Goal: Find specific page/section: Find specific page/section

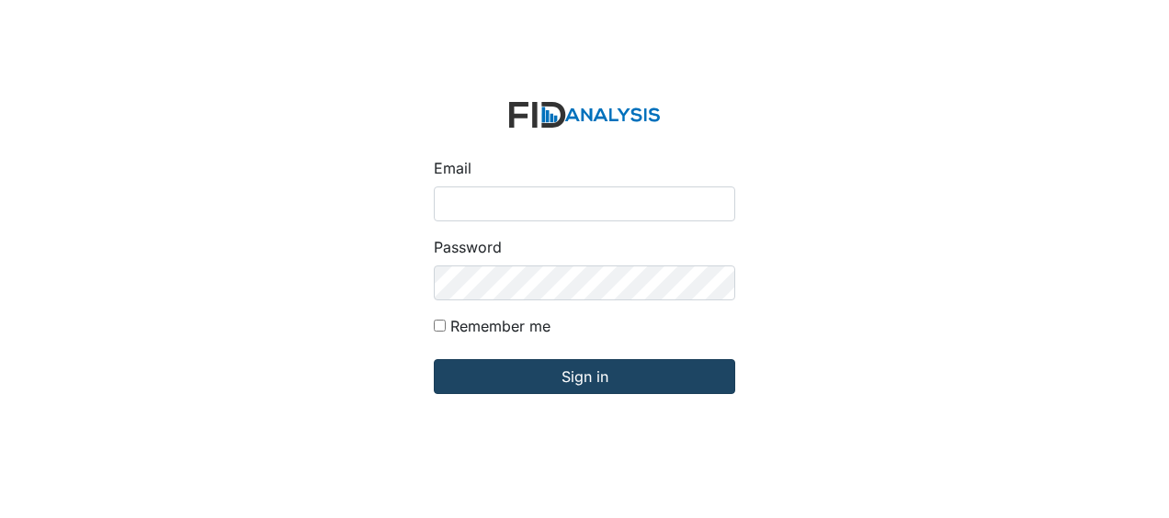
type input "Jbryant@lifeincorporated.com"
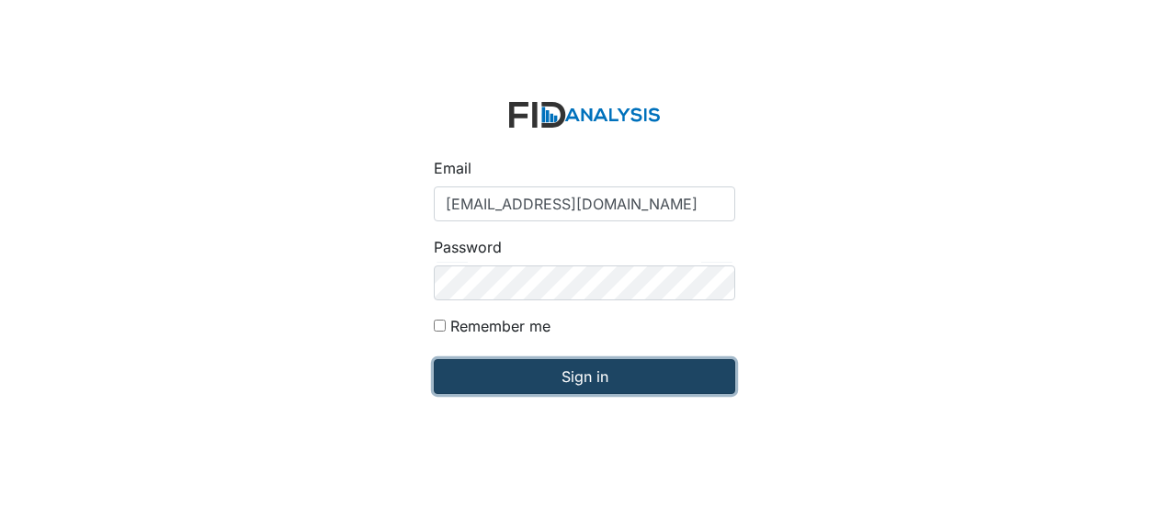
click at [514, 377] on input "Sign in" at bounding box center [584, 376] width 301 height 35
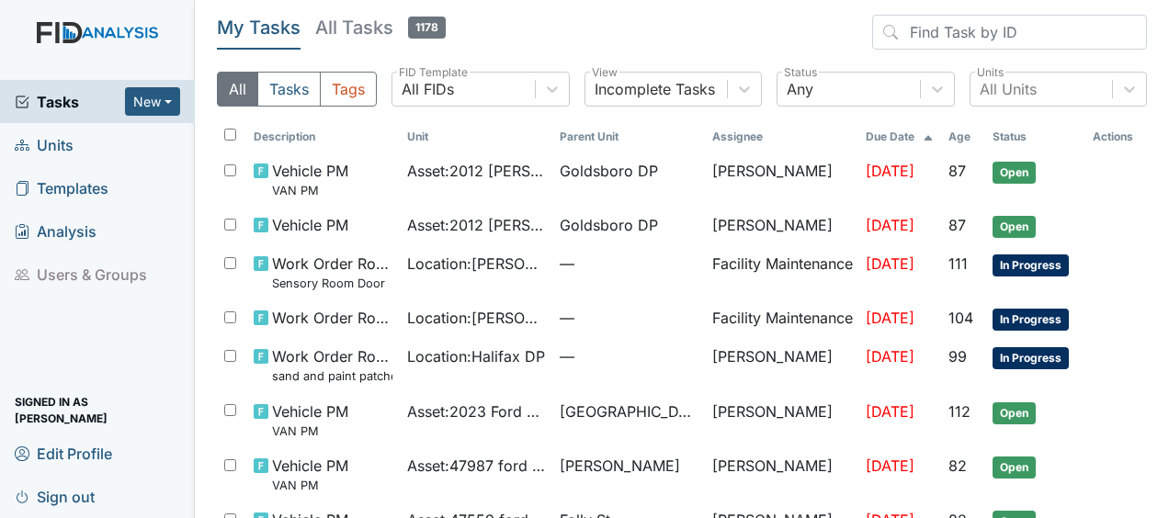
click at [77, 148] on link "Units" at bounding box center [97, 144] width 195 height 43
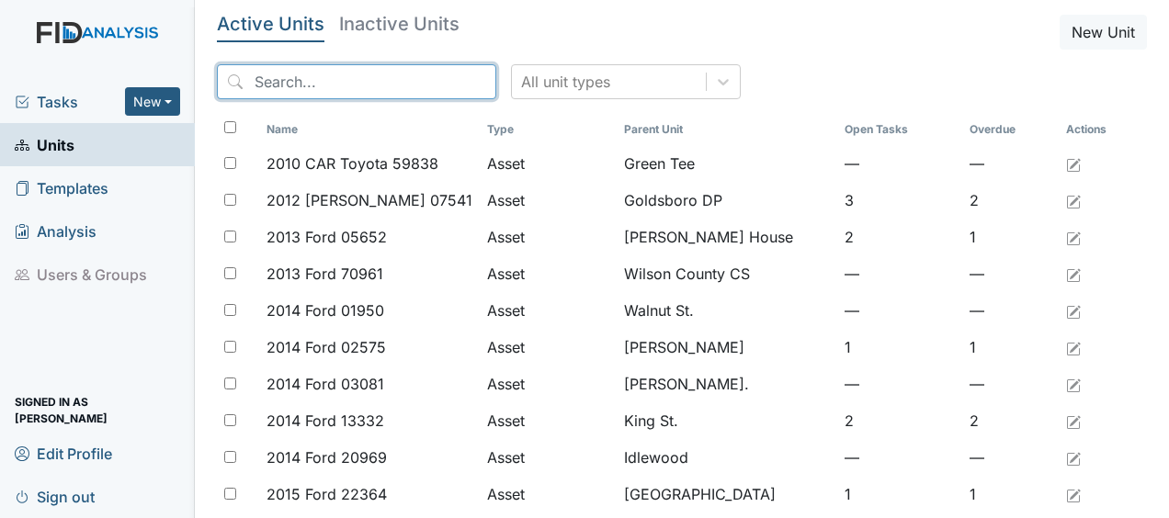
click at [312, 82] on input "search" at bounding box center [356, 81] width 279 height 35
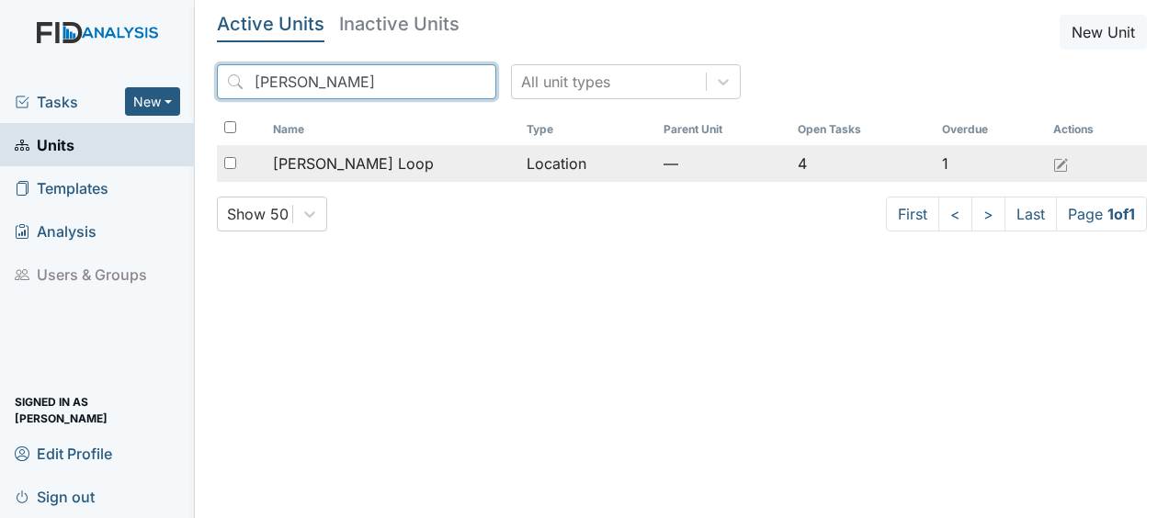
type input "mckeel"
click at [326, 169] on span "[PERSON_NAME] Loop" at bounding box center [353, 164] width 161 height 22
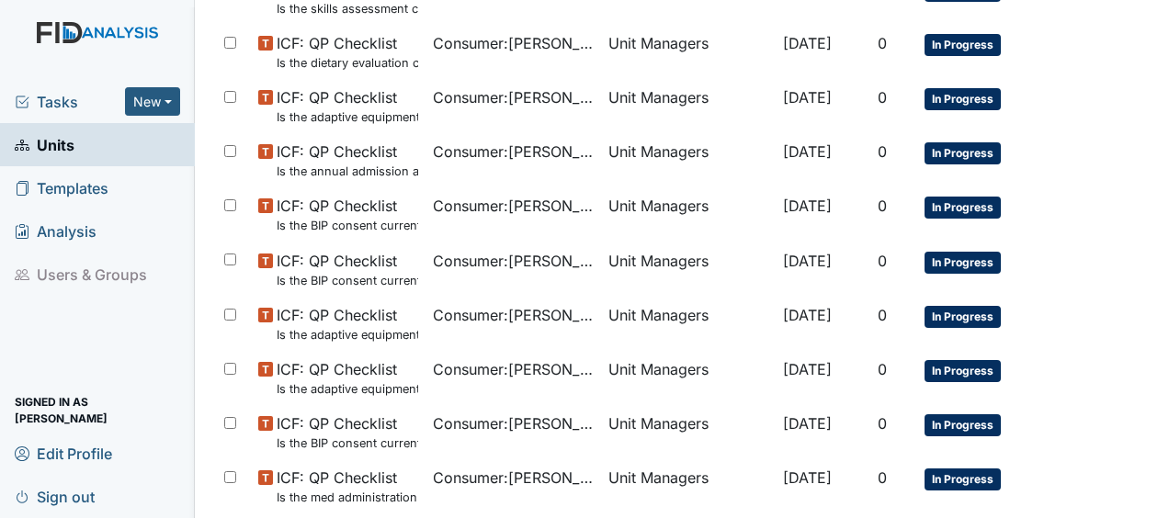
scroll to position [1170, 0]
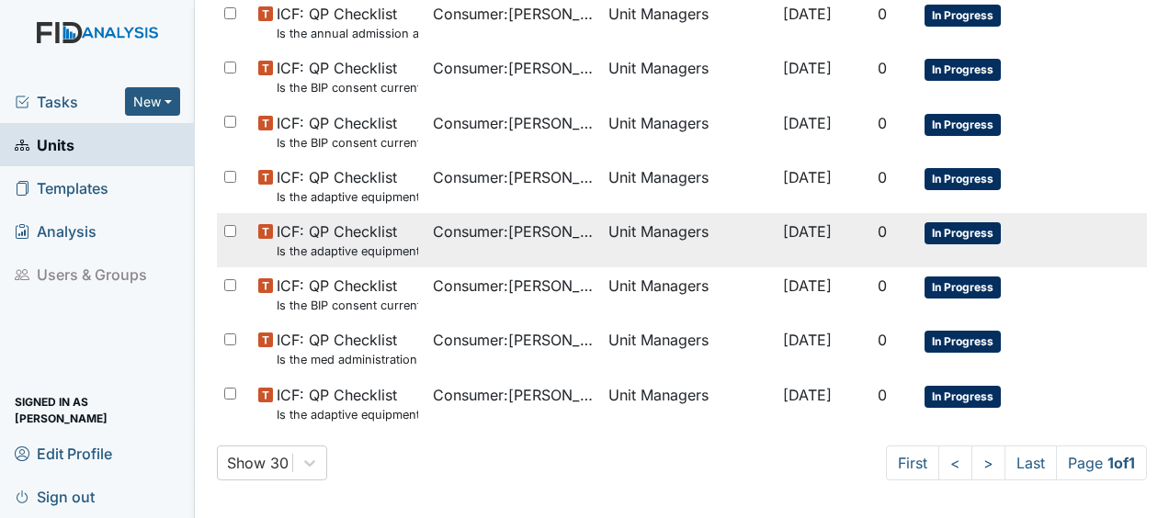
click at [1113, 222] on tr "ICF: QP Checklist Is the adaptive equipment consent current? (document the date…" at bounding box center [682, 240] width 930 height 54
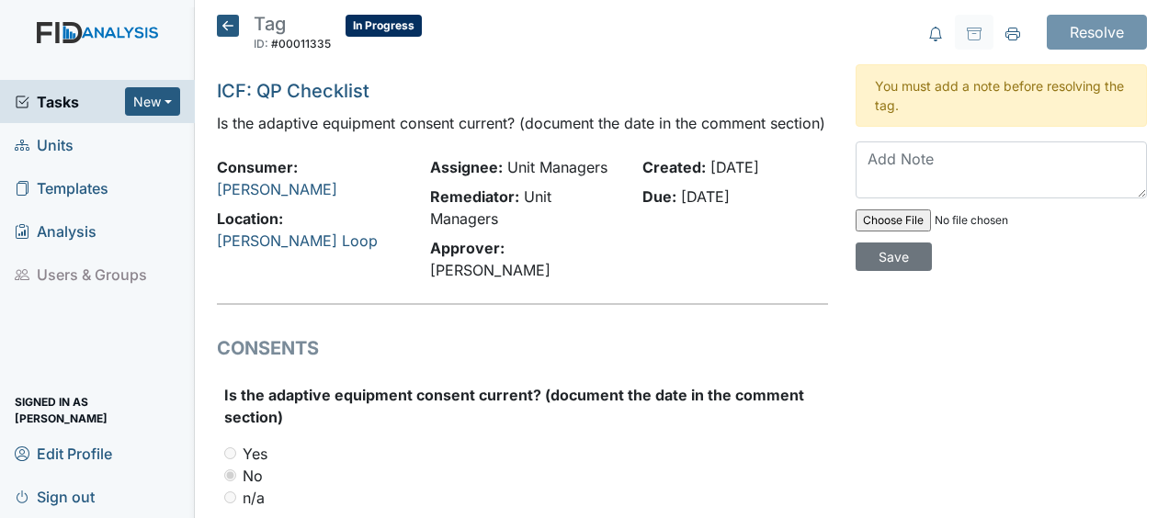
click at [230, 23] on icon at bounding box center [228, 26] width 22 height 22
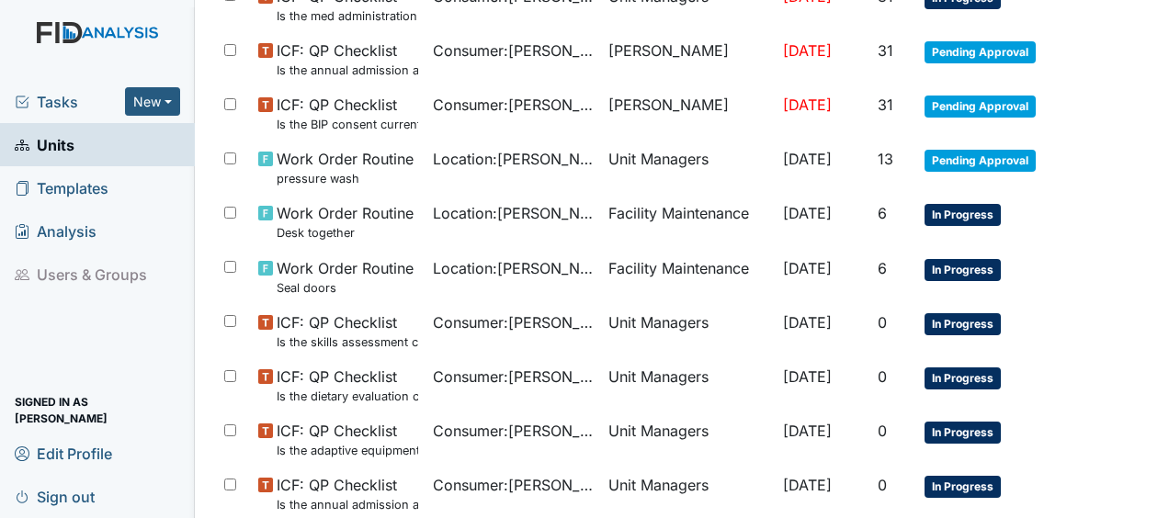
scroll to position [699, 0]
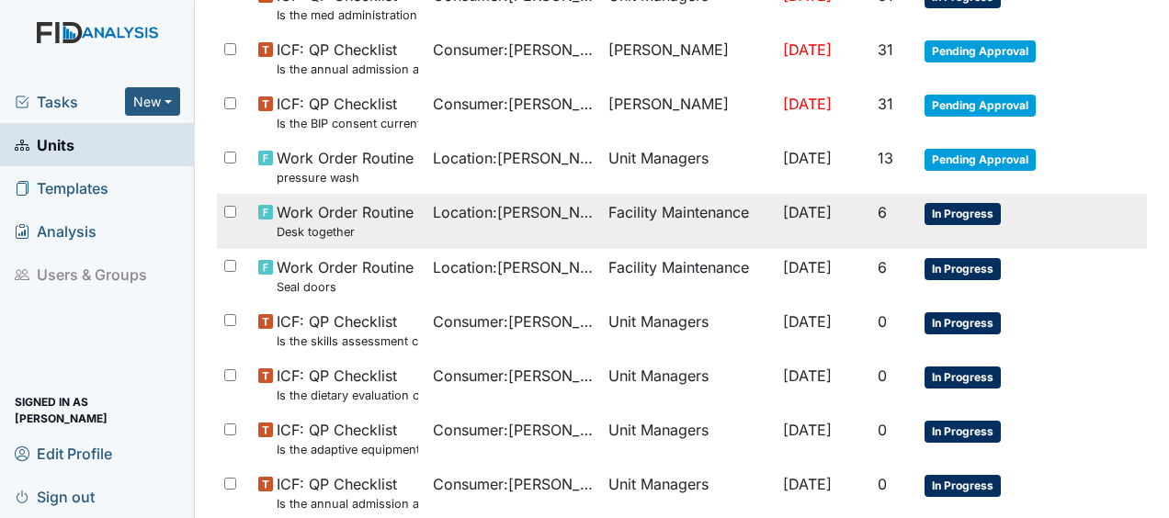
click at [345, 202] on span "Work Order Routine Desk together" at bounding box center [345, 221] width 137 height 40
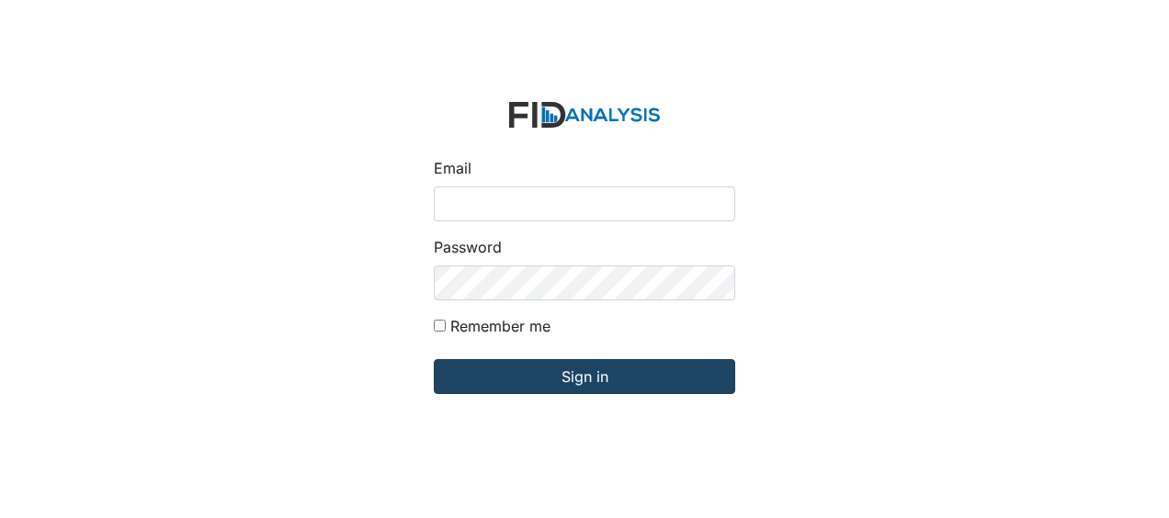
type input "Jbryant@lifeincorporated.com"
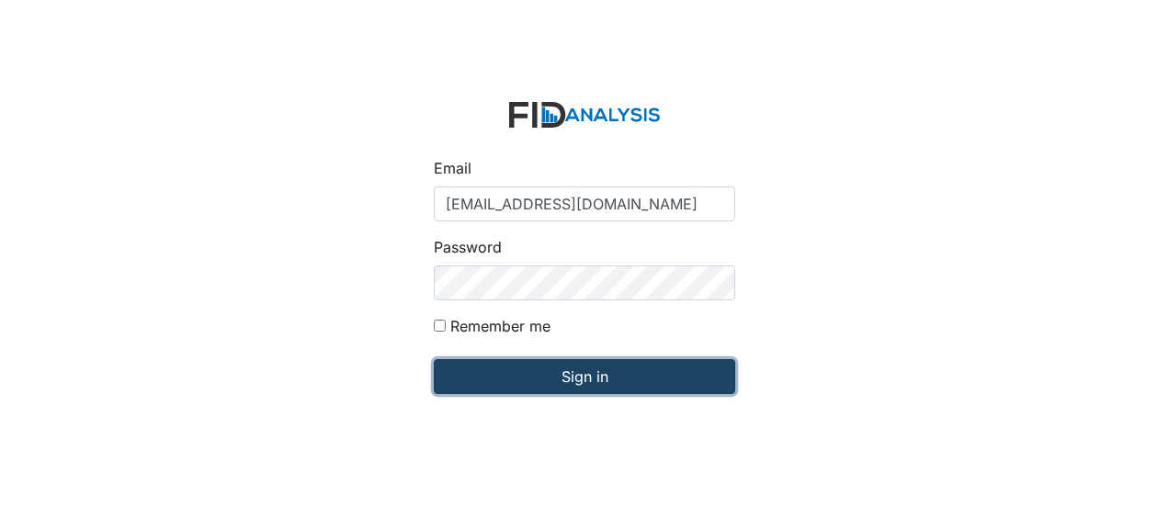
click at [513, 375] on input "Sign in" at bounding box center [584, 376] width 301 height 35
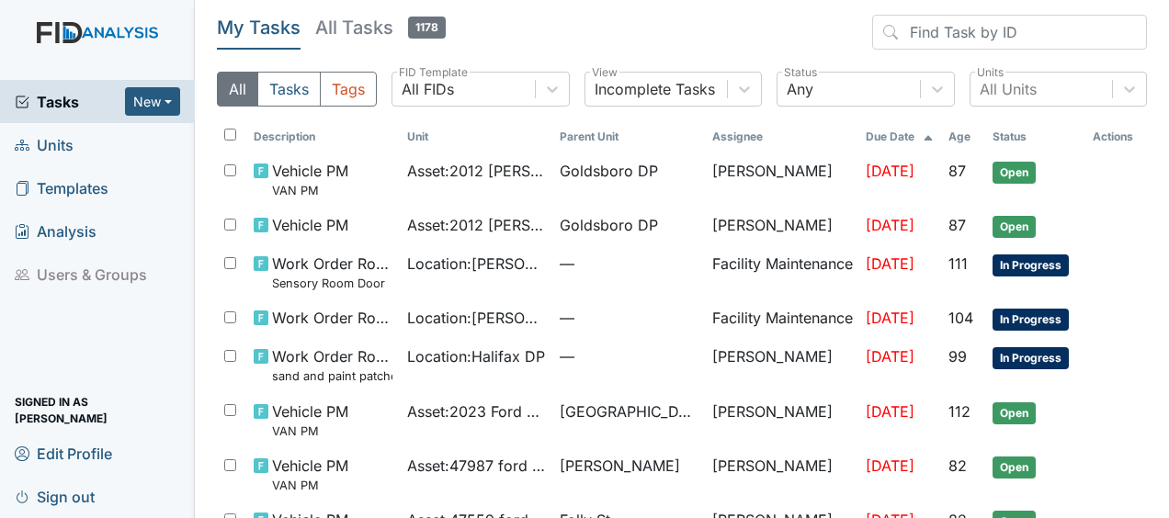
click at [74, 146] on link "Units" at bounding box center [97, 144] width 195 height 43
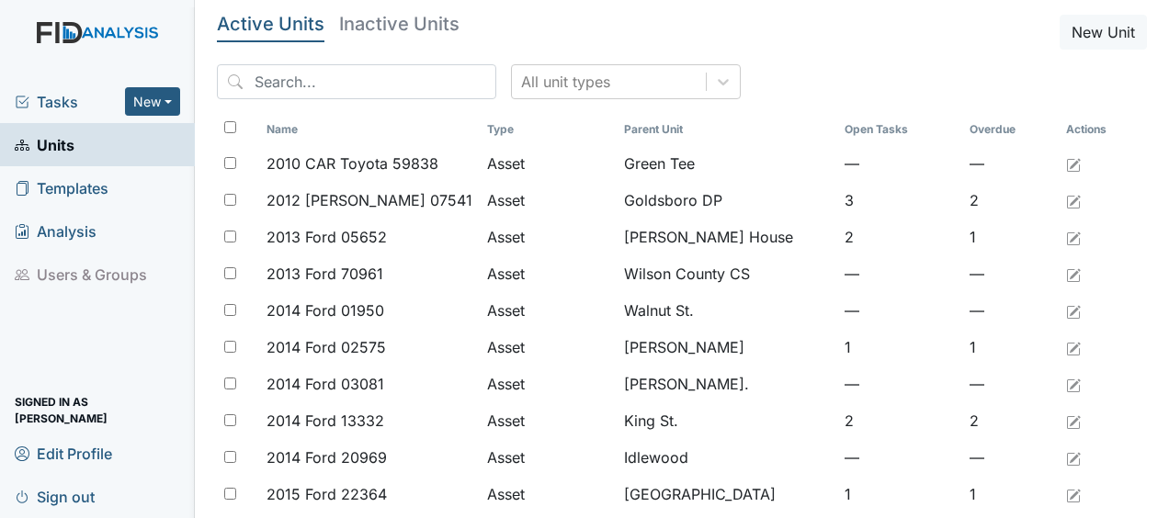
click at [74, 146] on link "Units" at bounding box center [97, 144] width 195 height 43
click at [268, 86] on input "search" at bounding box center [356, 81] width 279 height 35
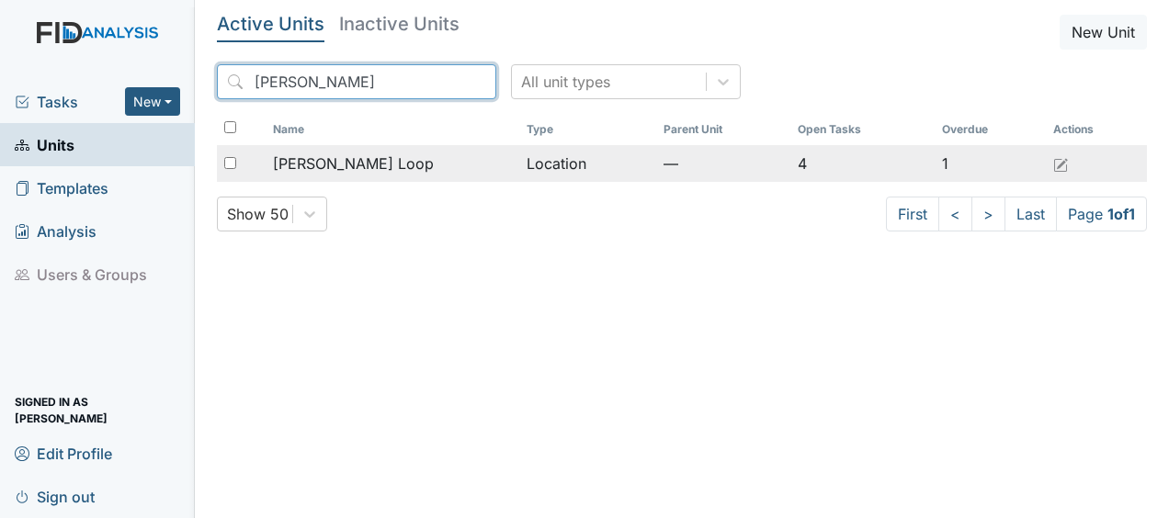
type input "[PERSON_NAME]"
click at [338, 163] on span "McKeel Loop" at bounding box center [353, 164] width 161 height 22
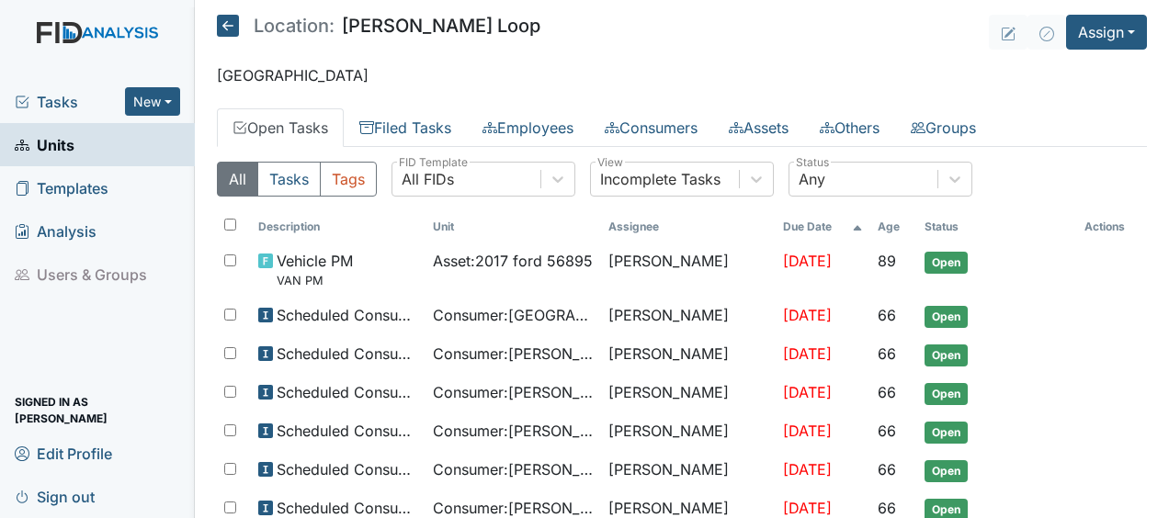
click at [228, 25] on icon at bounding box center [228, 26] width 22 height 22
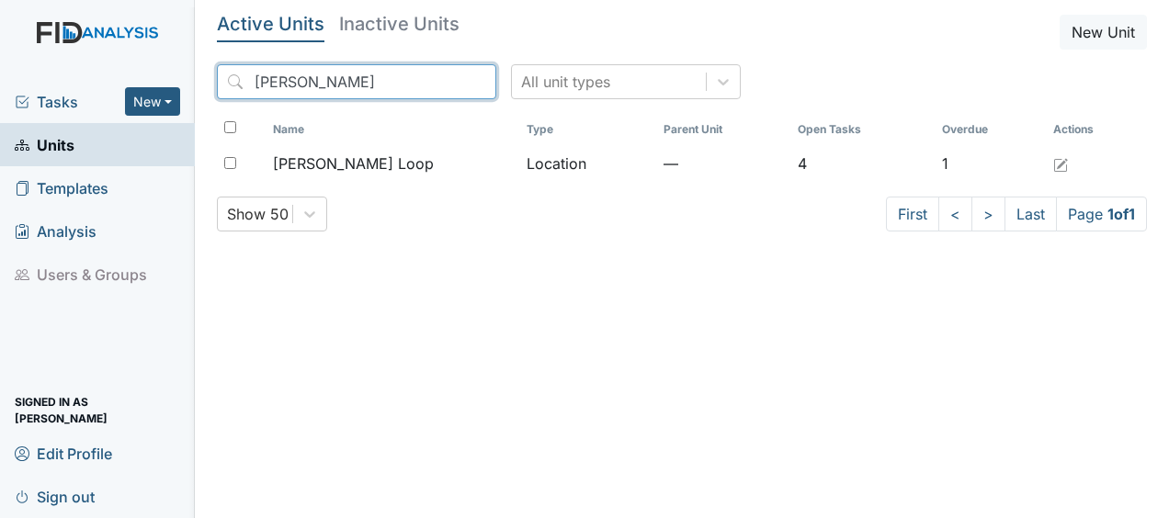
click at [439, 80] on input "[PERSON_NAME]" at bounding box center [356, 81] width 279 height 35
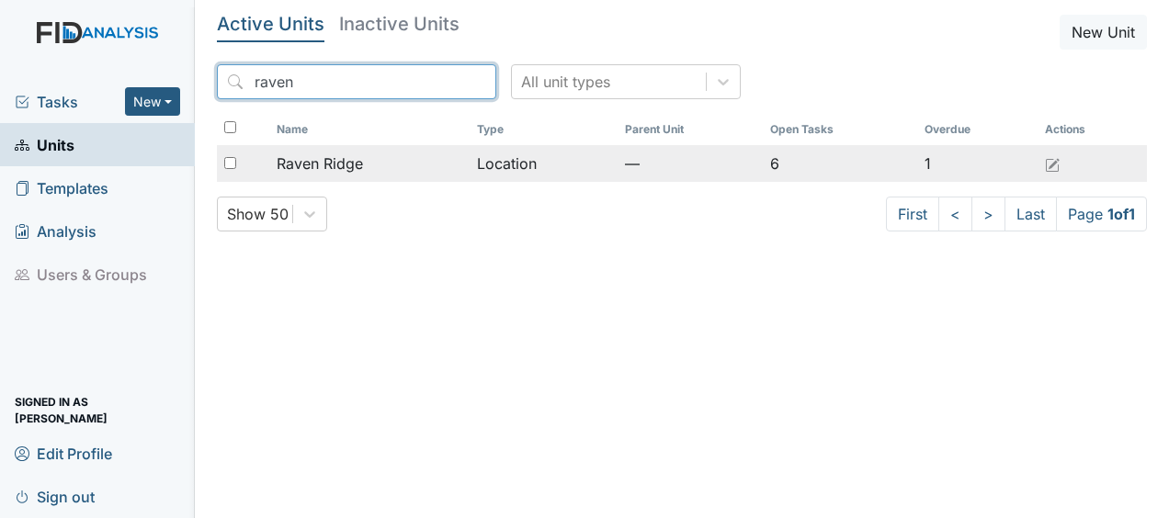
type input "raven"
click at [360, 170] on span "Raven Ridge" at bounding box center [320, 164] width 86 height 22
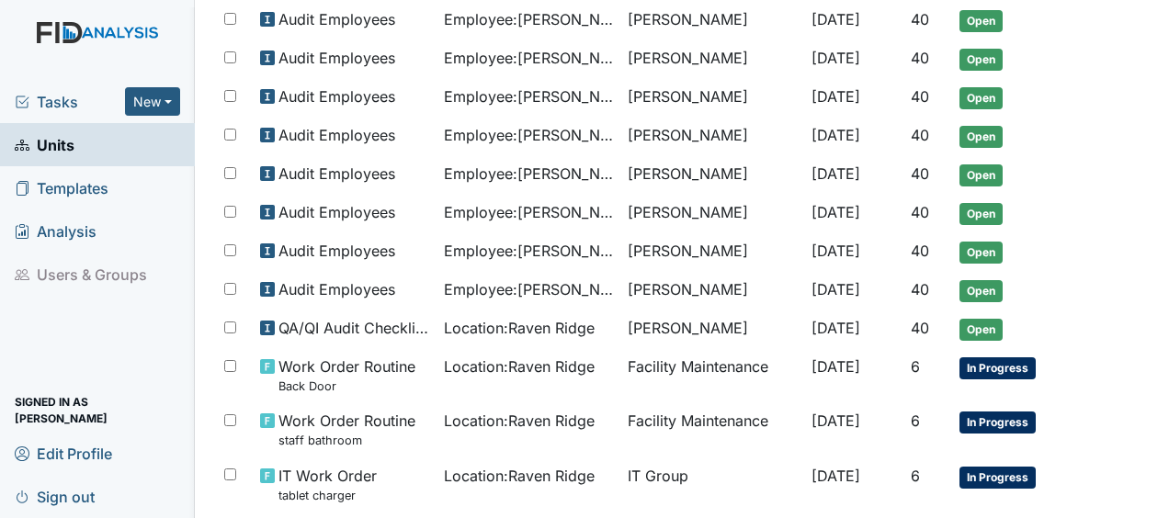
scroll to position [586, 0]
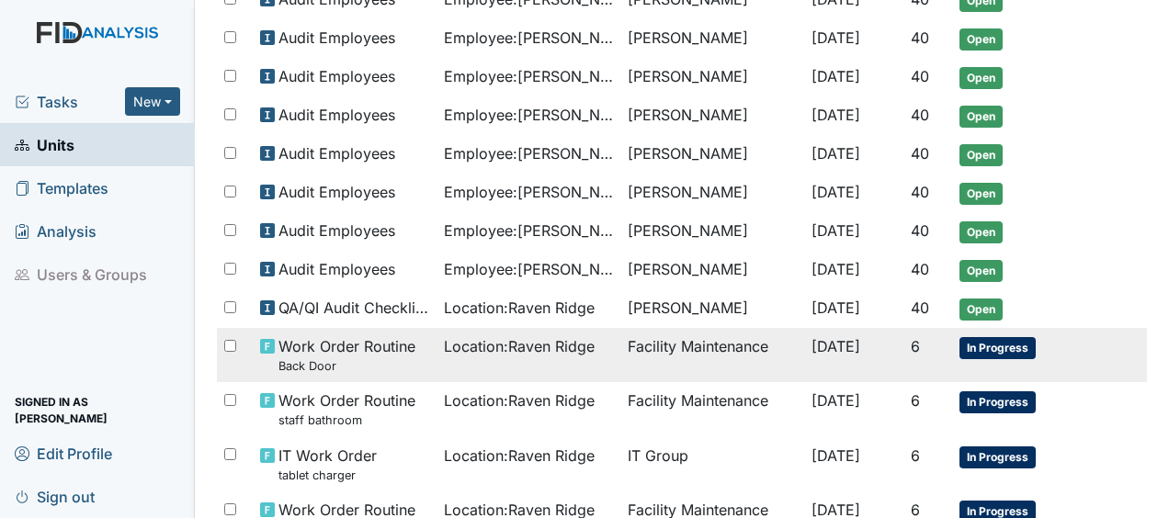
click at [366, 335] on span "Work Order Routine Back Door" at bounding box center [346, 355] width 137 height 40
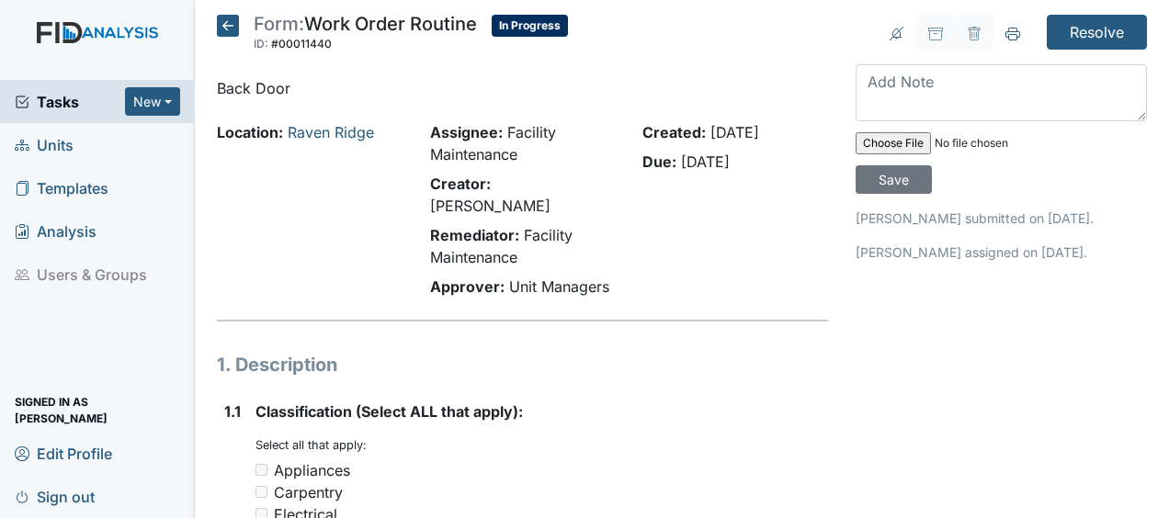
click at [232, 30] on icon at bounding box center [228, 26] width 22 height 22
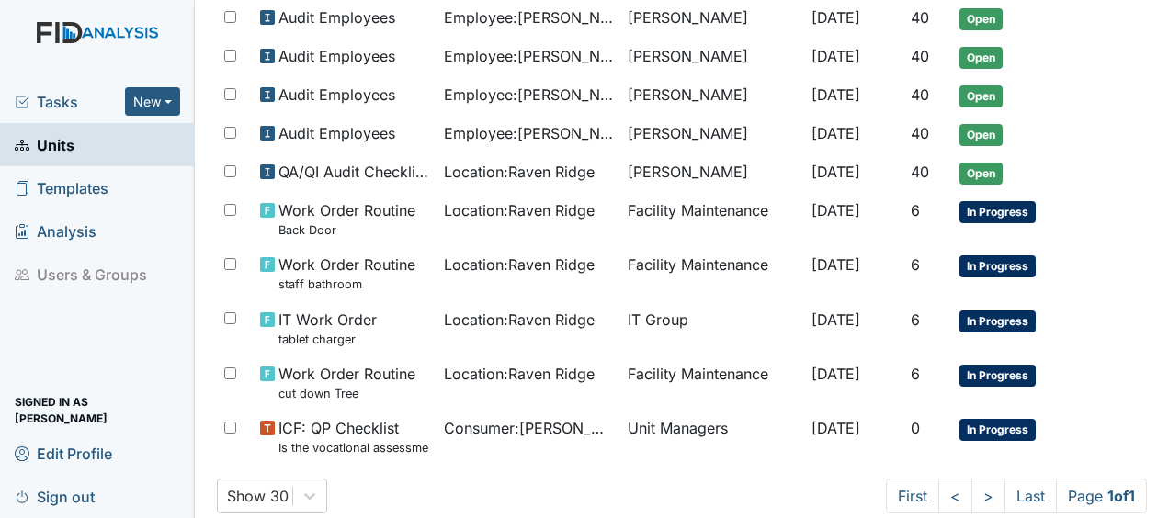
scroll to position [723, 0]
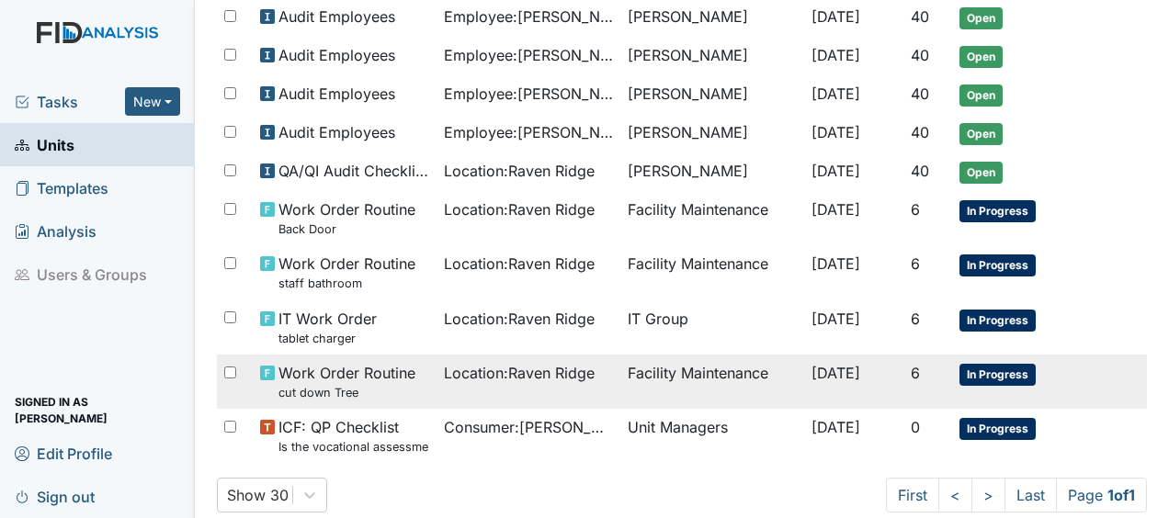
click at [370, 362] on span "Work Order Routine cut down Tree" at bounding box center [346, 382] width 137 height 40
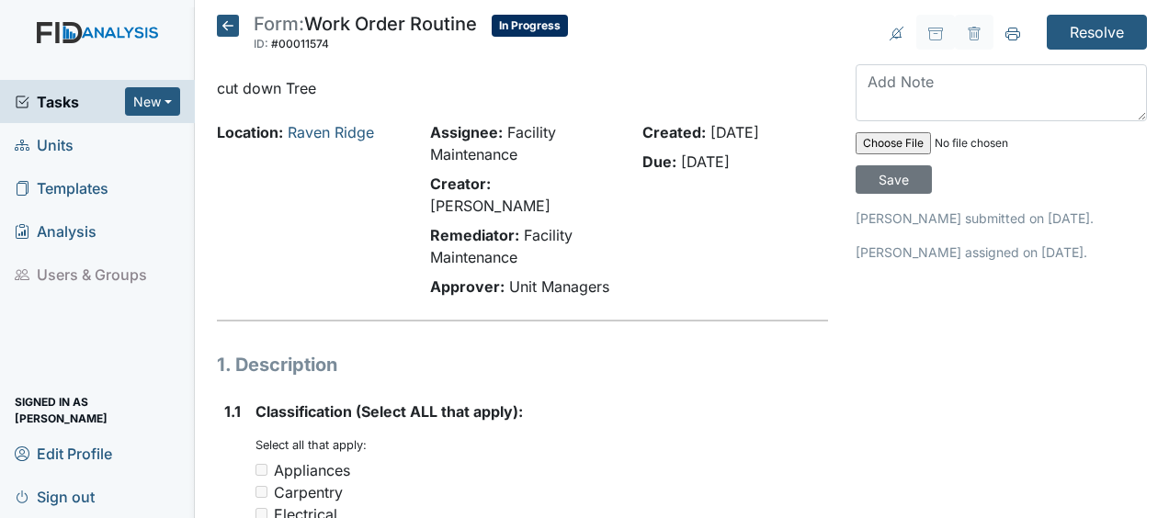
click at [227, 26] on icon at bounding box center [228, 26] width 22 height 22
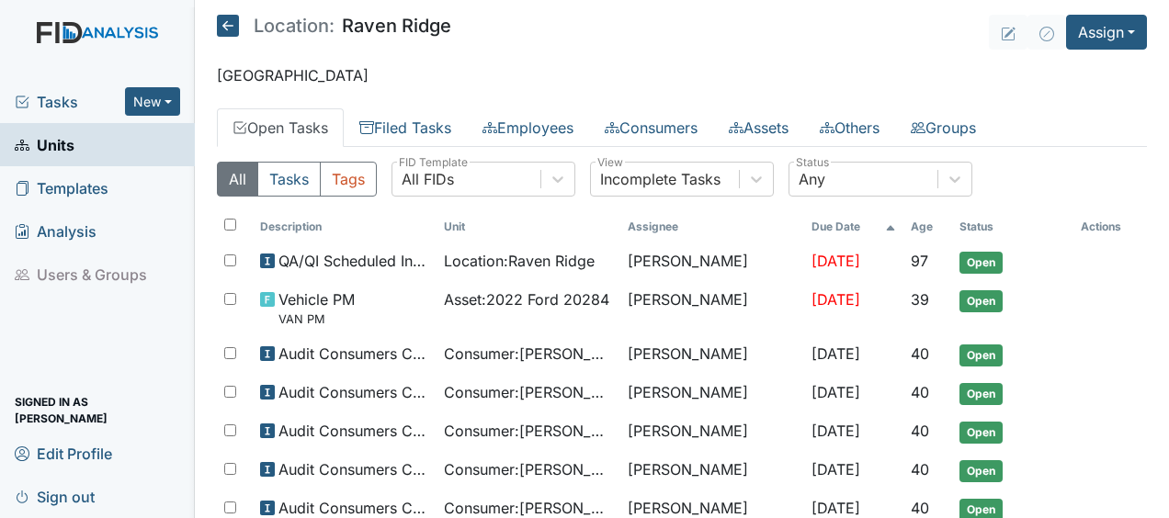
click at [230, 28] on icon at bounding box center [228, 26] width 22 height 22
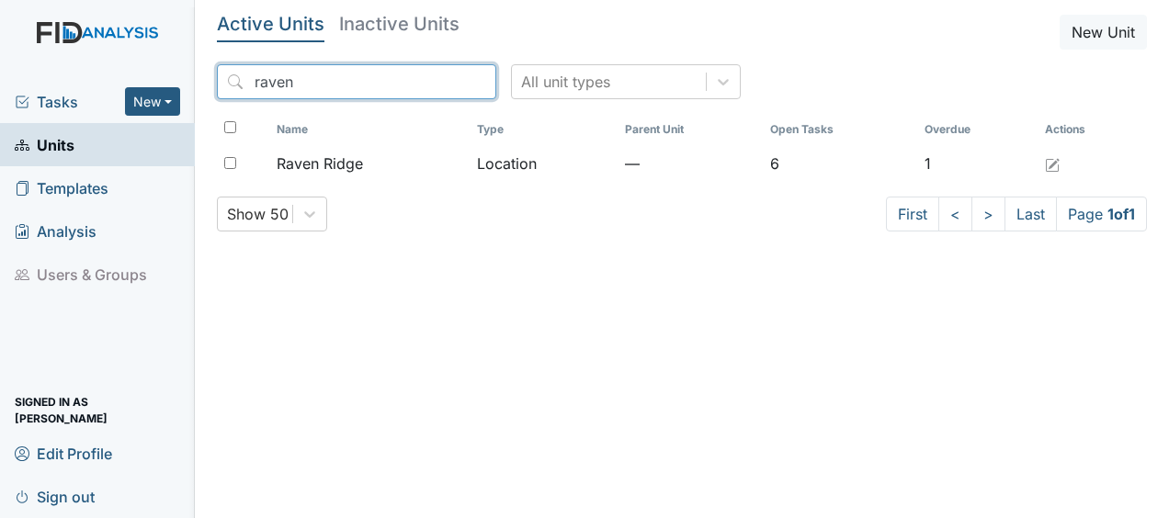
click at [438, 83] on input "raven" at bounding box center [356, 81] width 279 height 35
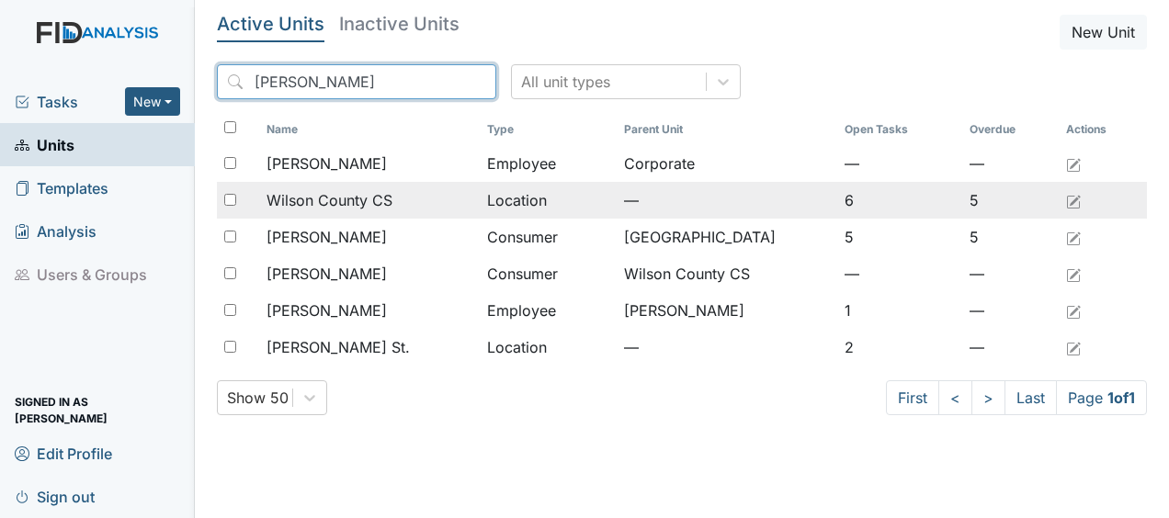
type input "wilson"
click at [349, 194] on span "Wilson County CS" at bounding box center [329, 200] width 126 height 22
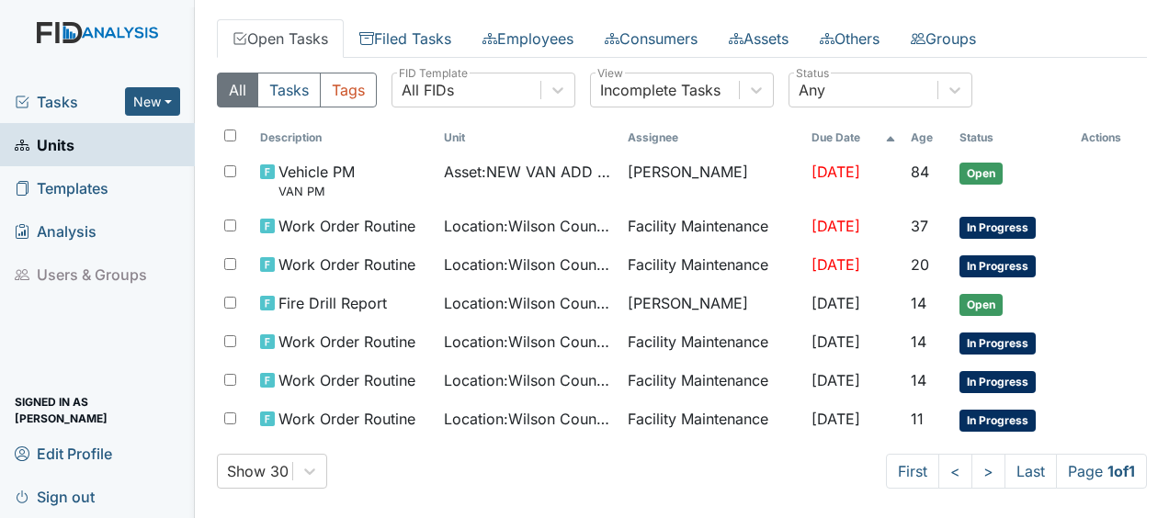
scroll to position [91, 0]
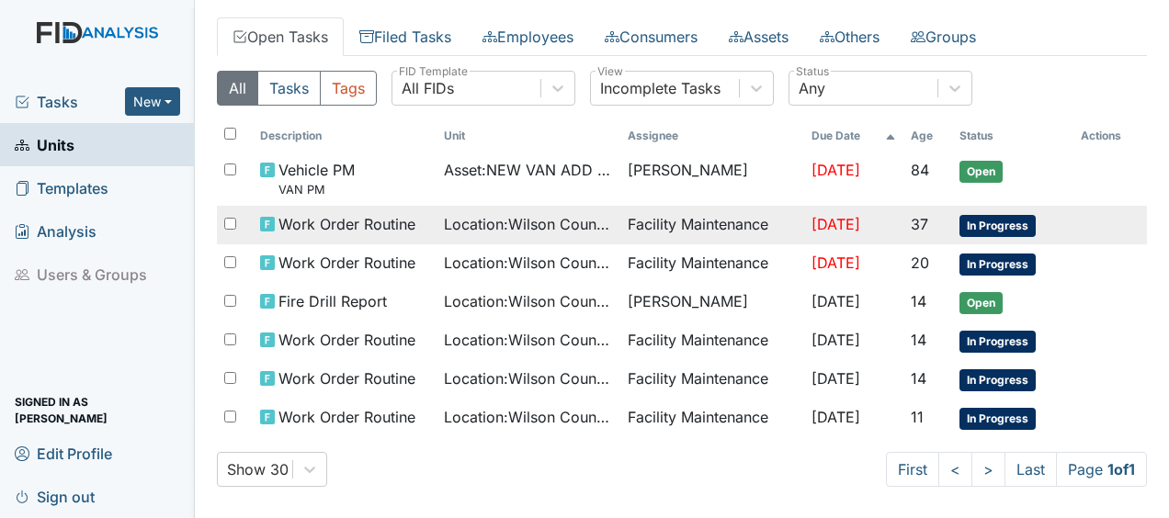
click at [345, 227] on span "Work Order Routine" at bounding box center [346, 224] width 137 height 22
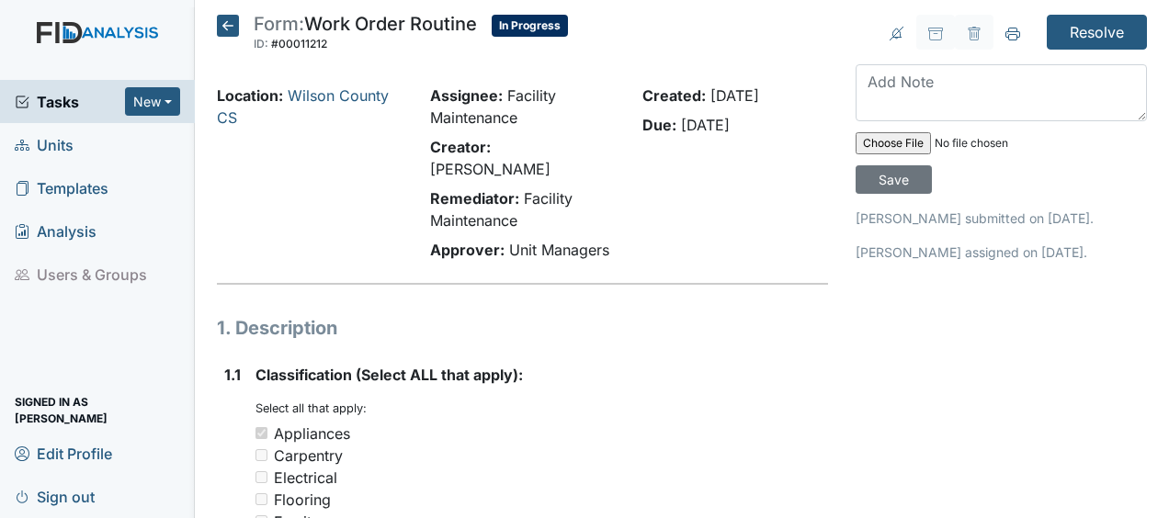
click at [226, 24] on icon at bounding box center [228, 26] width 22 height 22
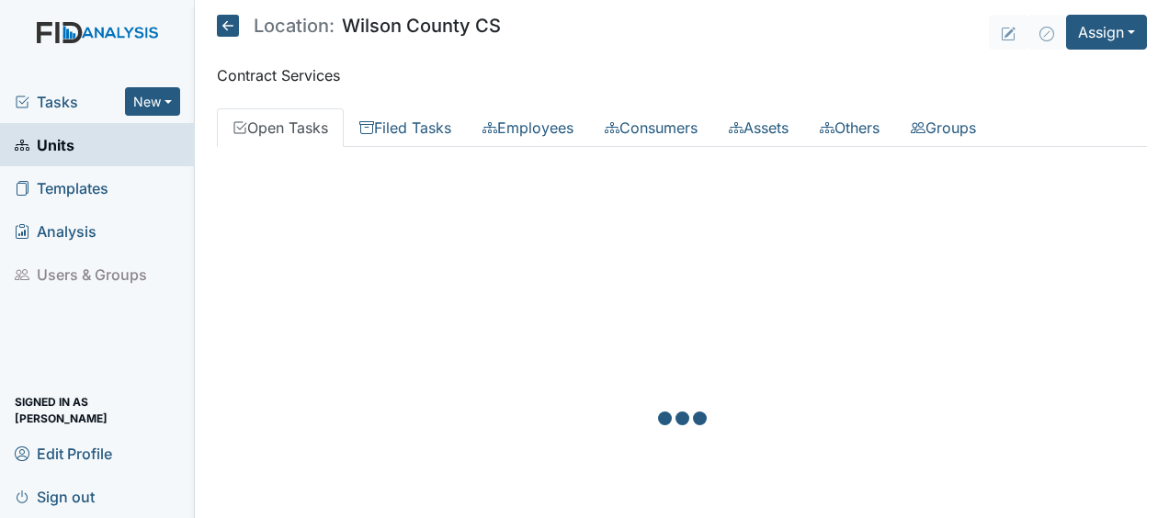
click at [307, 190] on div at bounding box center [682, 421] width 930 height 518
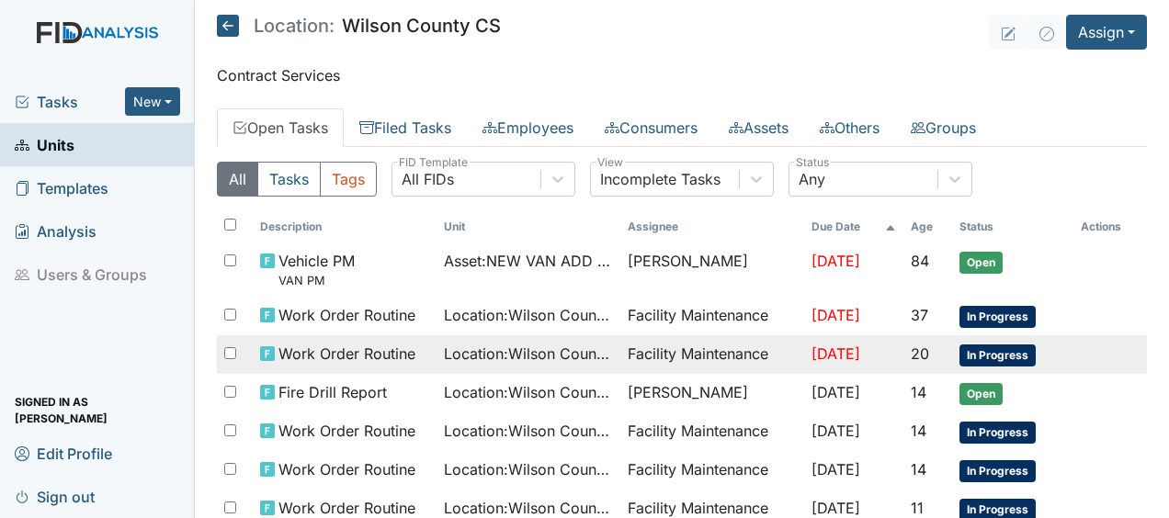
click at [309, 354] on span "Work Order Routine" at bounding box center [346, 354] width 137 height 22
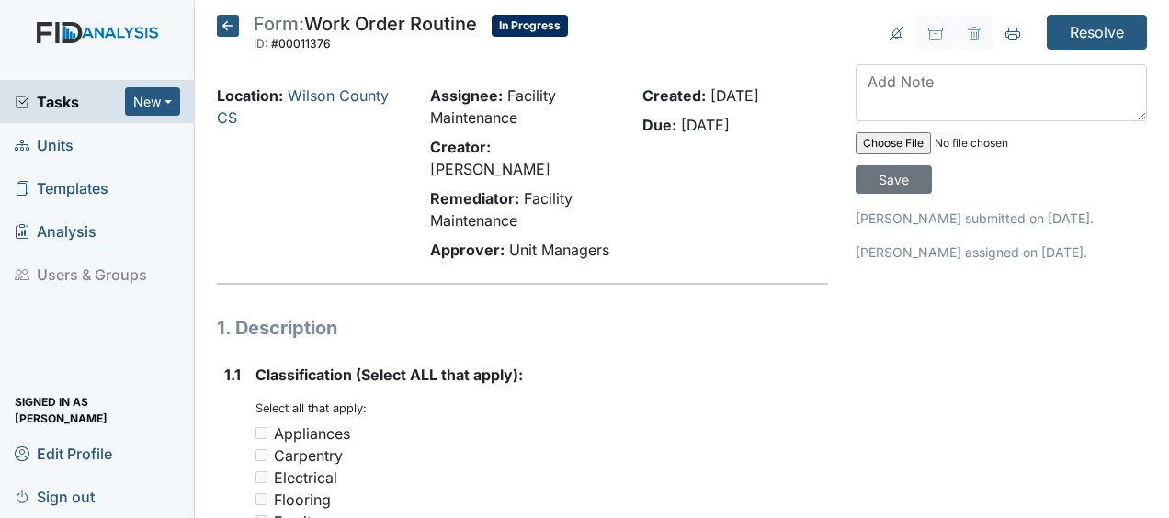
click at [230, 31] on icon at bounding box center [228, 26] width 22 height 22
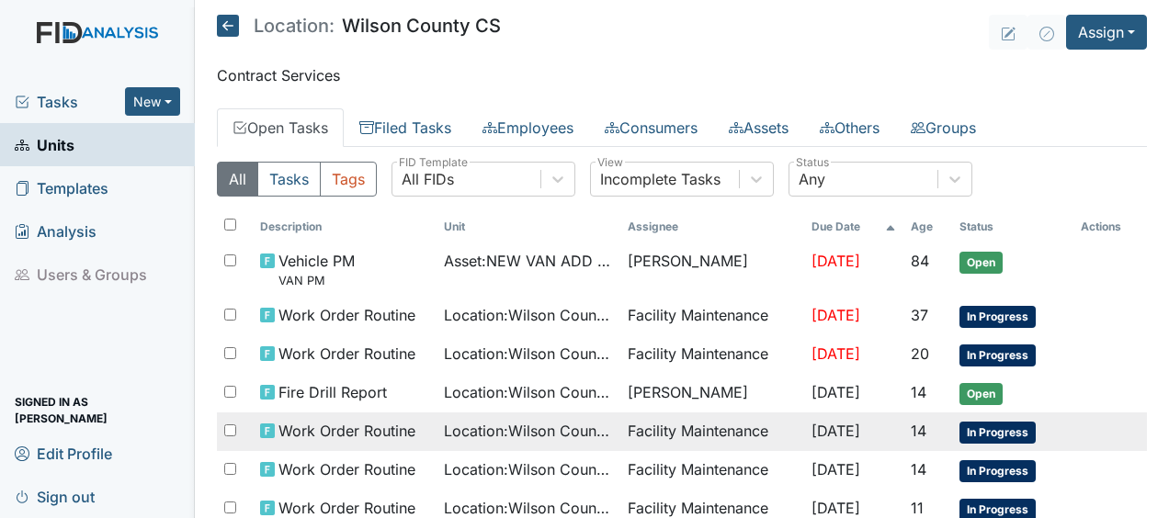
click at [305, 428] on span "Work Order Routine" at bounding box center [346, 431] width 137 height 22
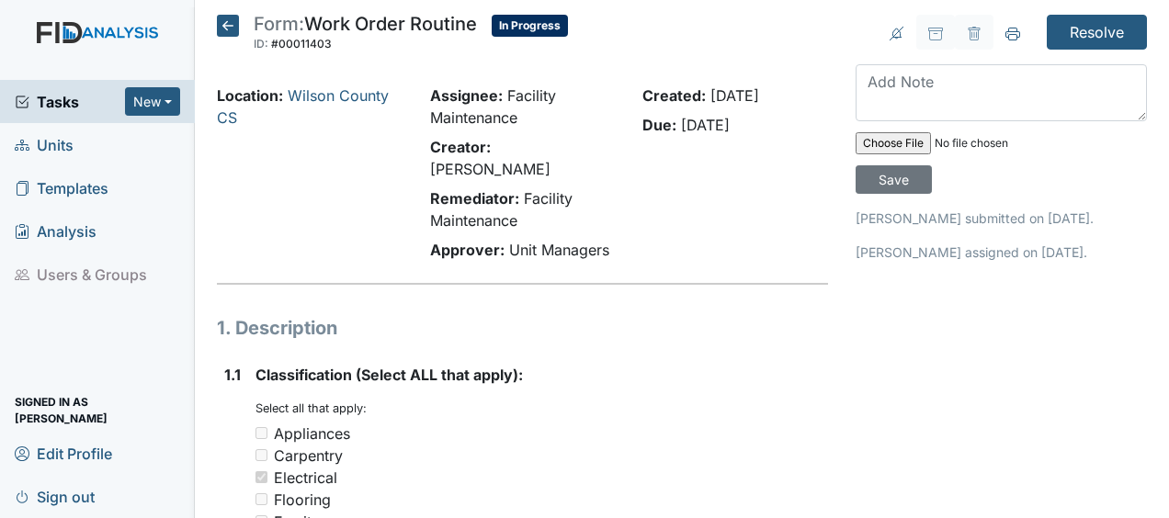
click at [231, 22] on icon at bounding box center [228, 26] width 22 height 22
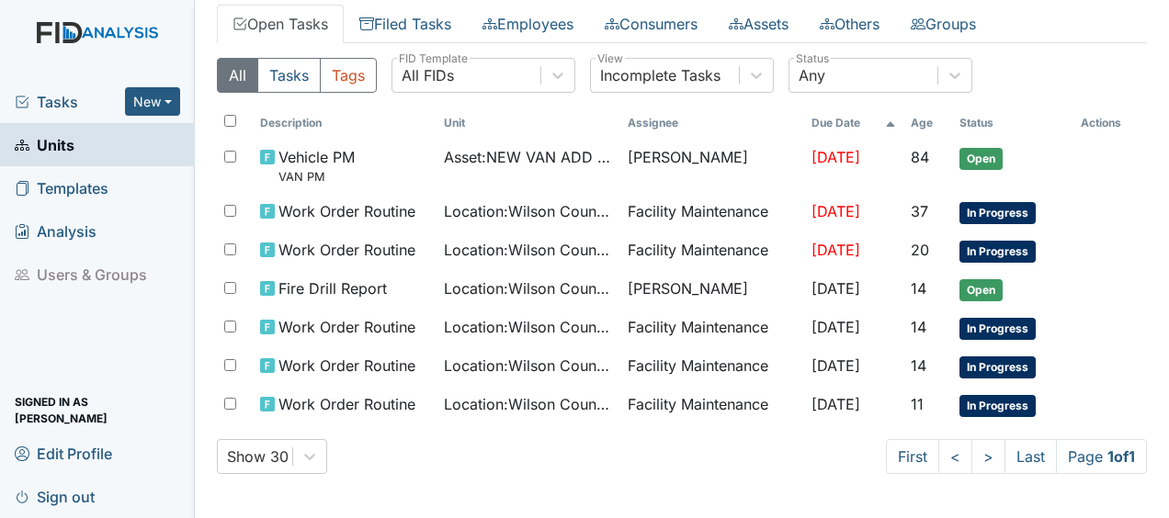
scroll to position [98, 0]
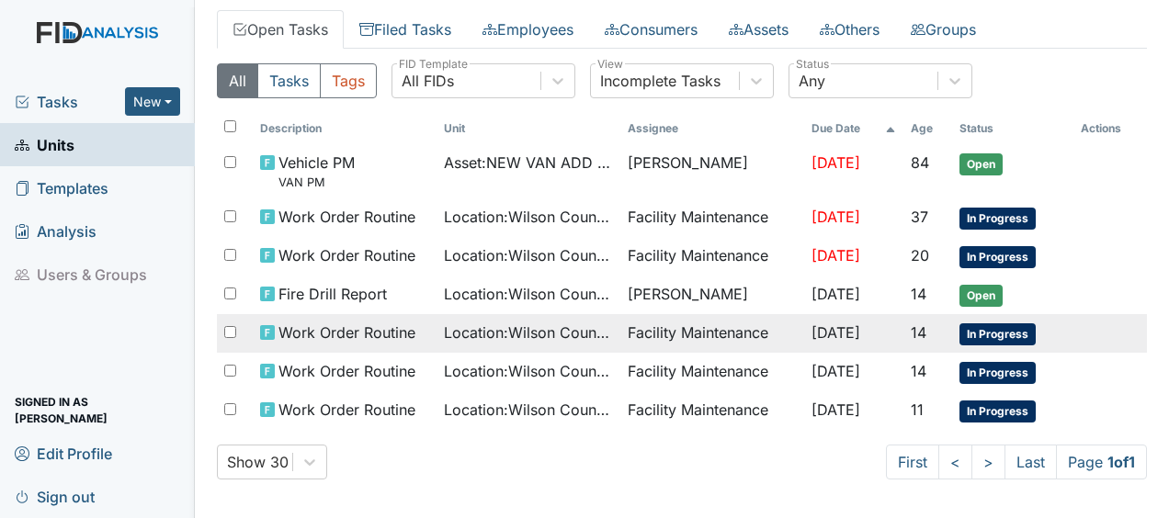
click at [307, 327] on span "Work Order Routine" at bounding box center [346, 333] width 137 height 22
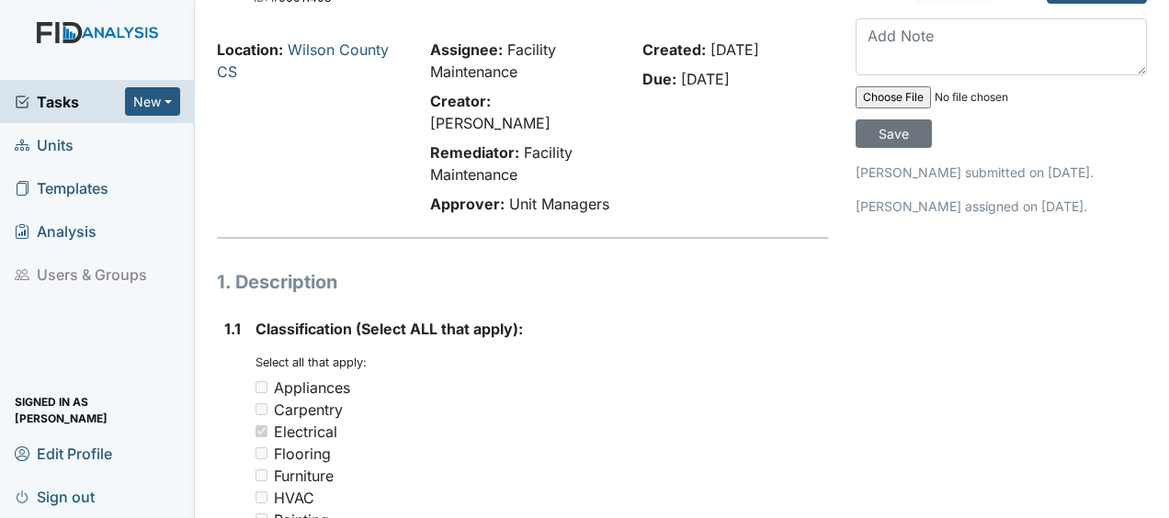
scroll to position [50, 0]
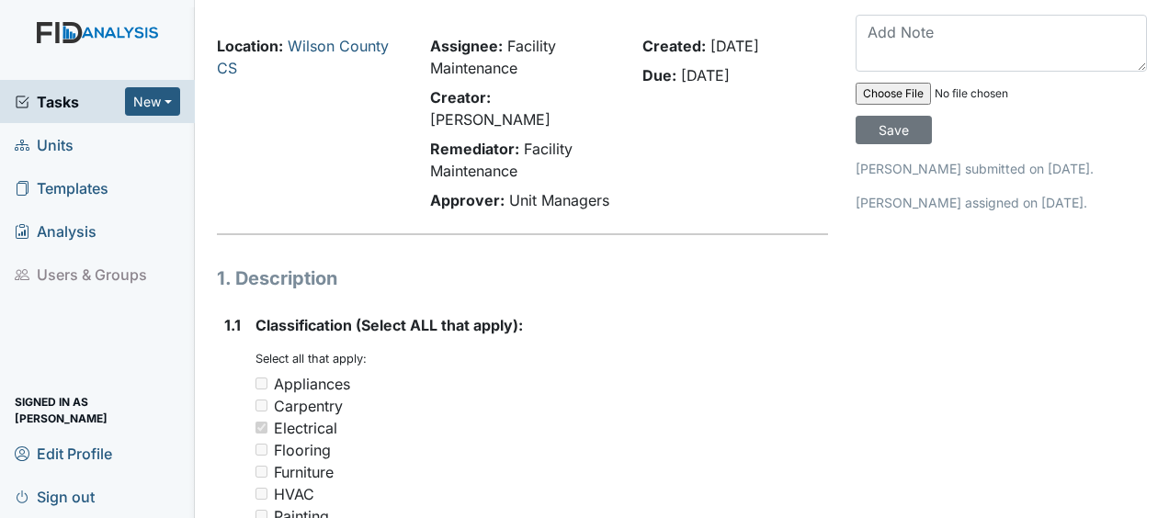
click at [463, 483] on div "HVAC" at bounding box center [541, 494] width 572 height 22
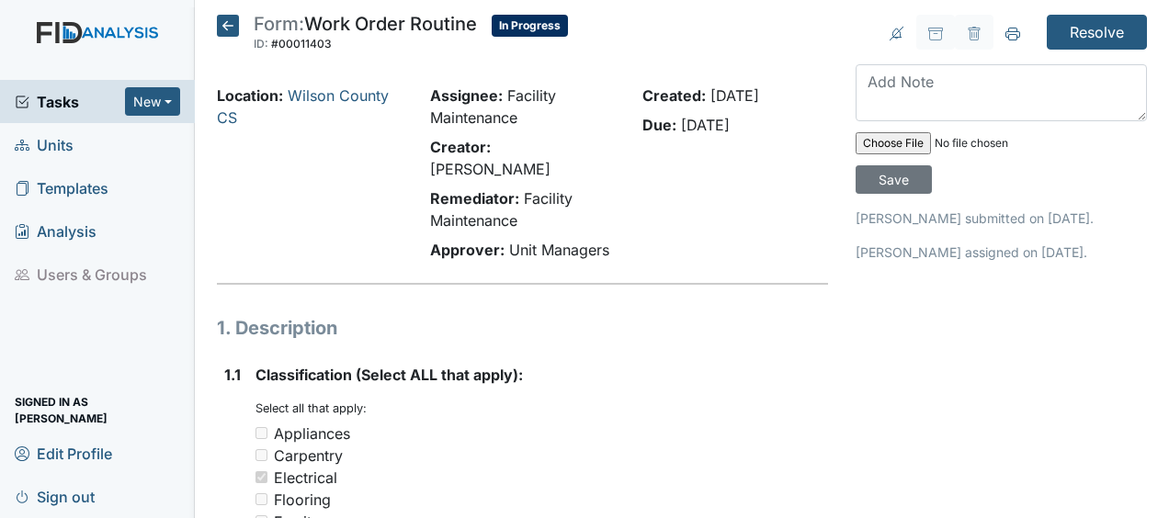
click at [228, 23] on icon at bounding box center [228, 26] width 22 height 22
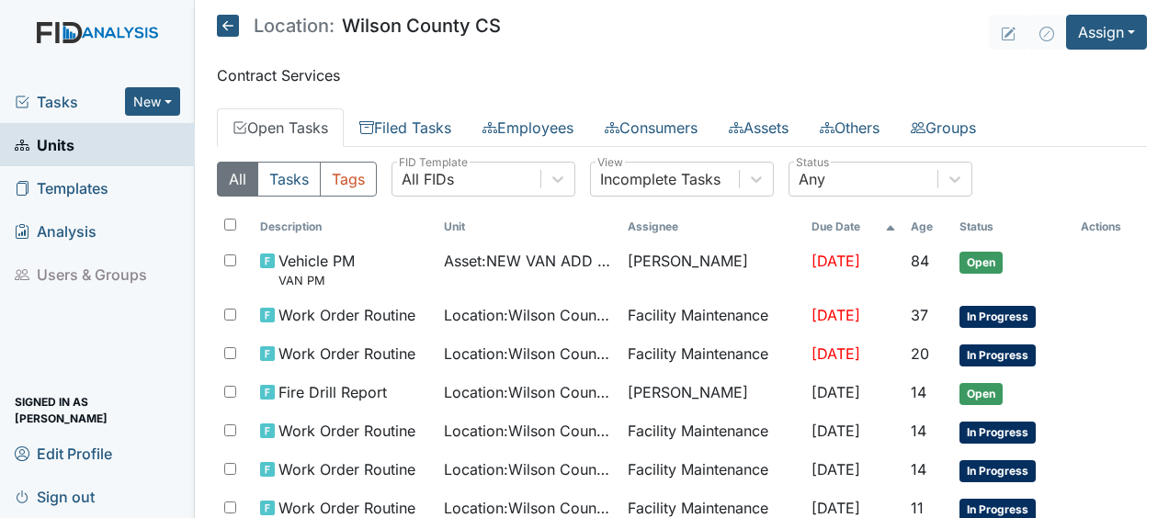
click at [228, 23] on icon at bounding box center [228, 26] width 22 height 22
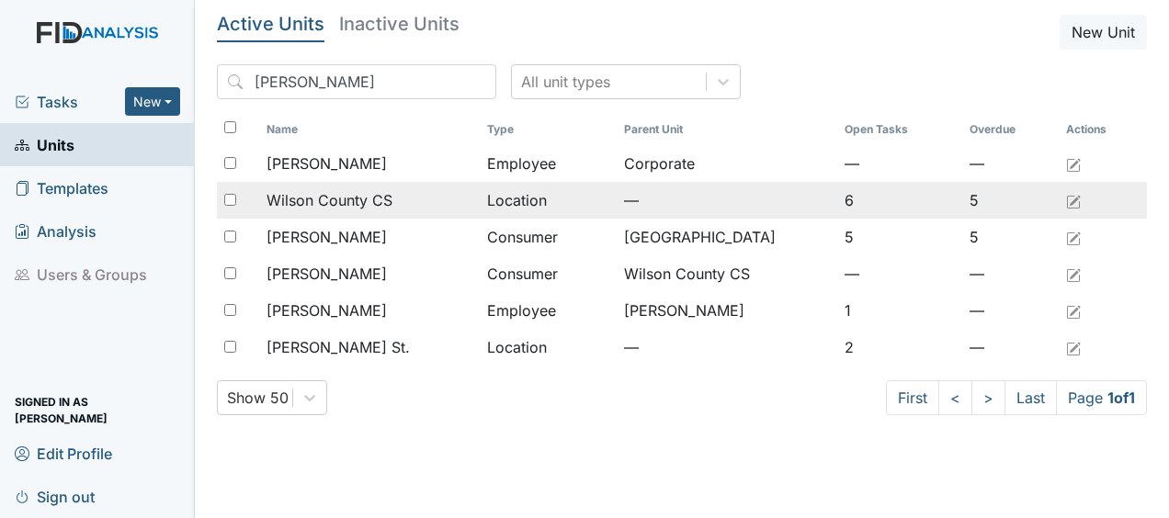
click at [298, 197] on span "Wilson County CS" at bounding box center [329, 200] width 126 height 22
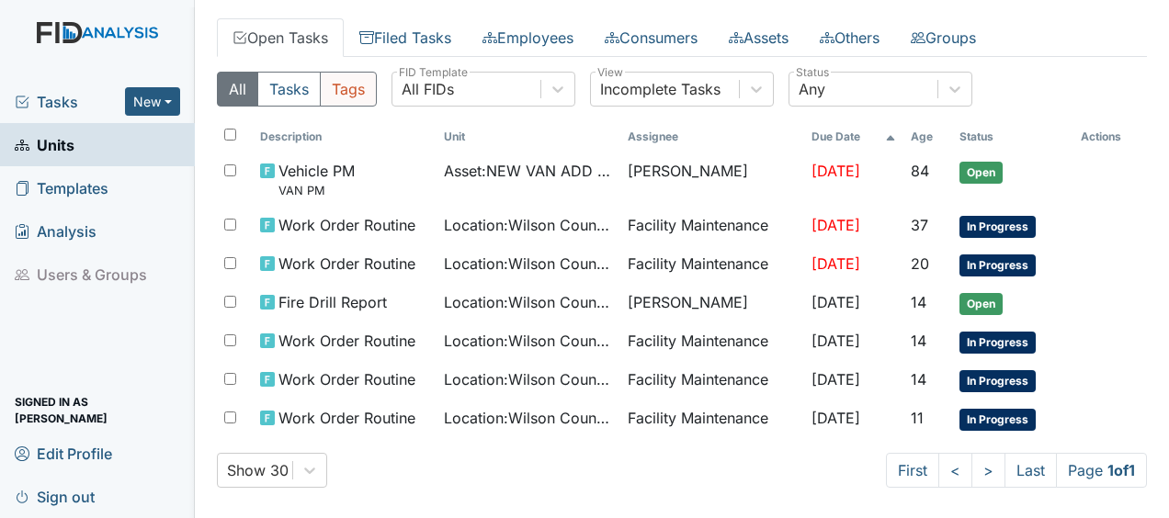
scroll to position [98, 0]
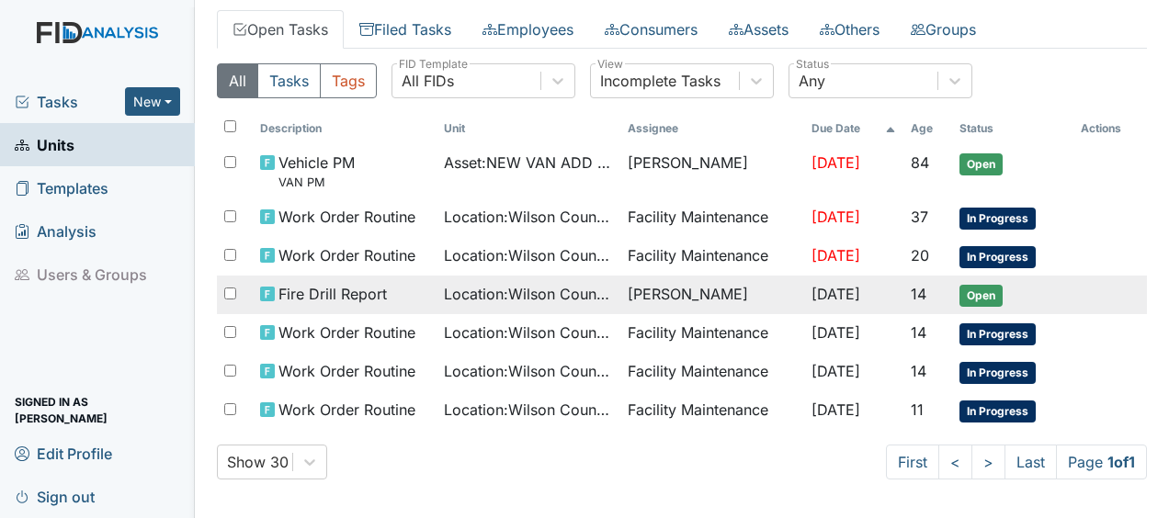
drag, startPoint x: 327, startPoint y: 150, endPoint x: 300, endPoint y: 276, distance: 128.9
click at [327, 152] on span "Vehicle PM VAN PM" at bounding box center [316, 172] width 76 height 40
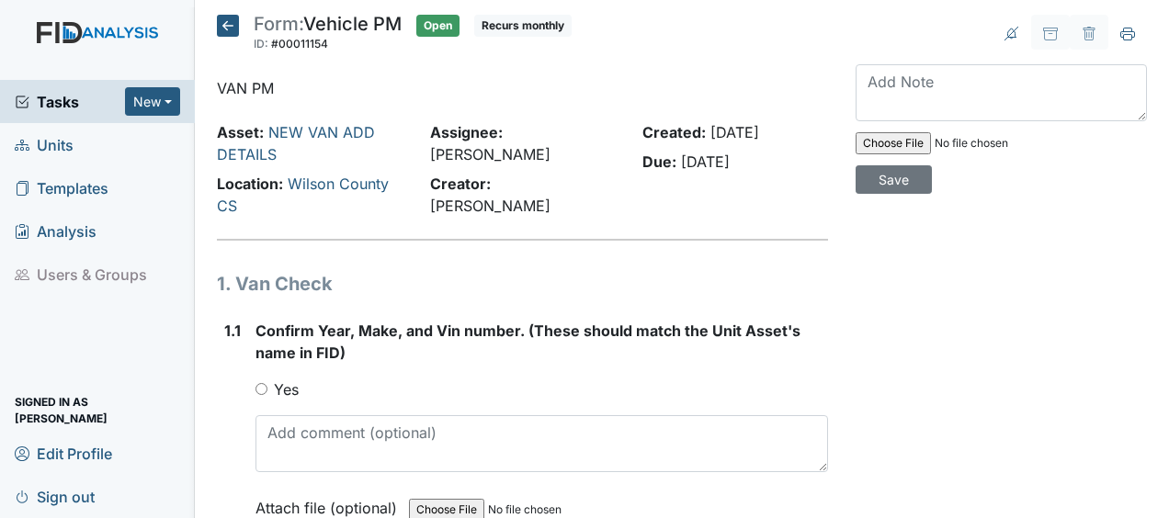
click at [230, 22] on icon at bounding box center [228, 26] width 22 height 22
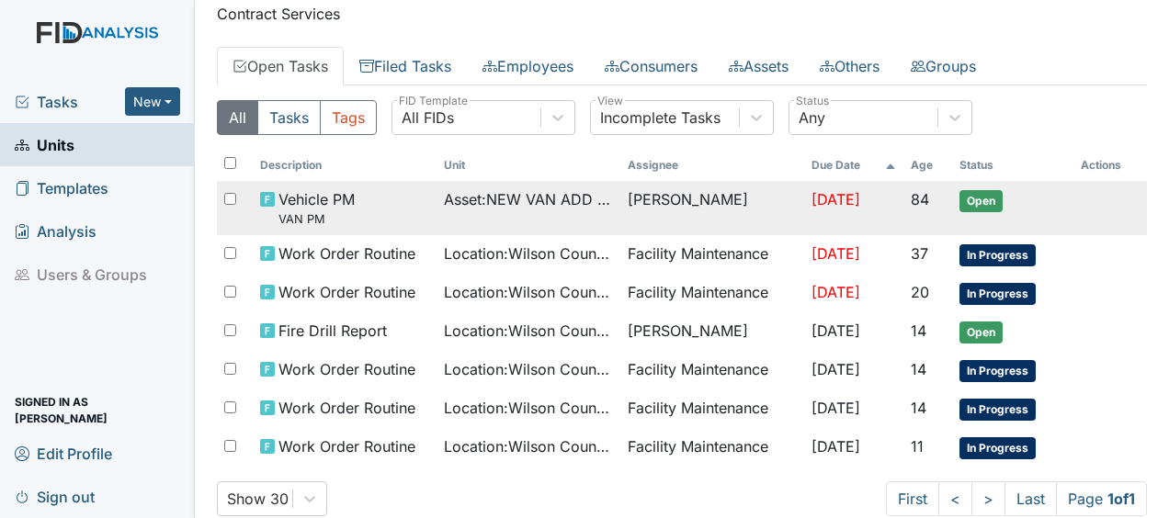
scroll to position [98, 0]
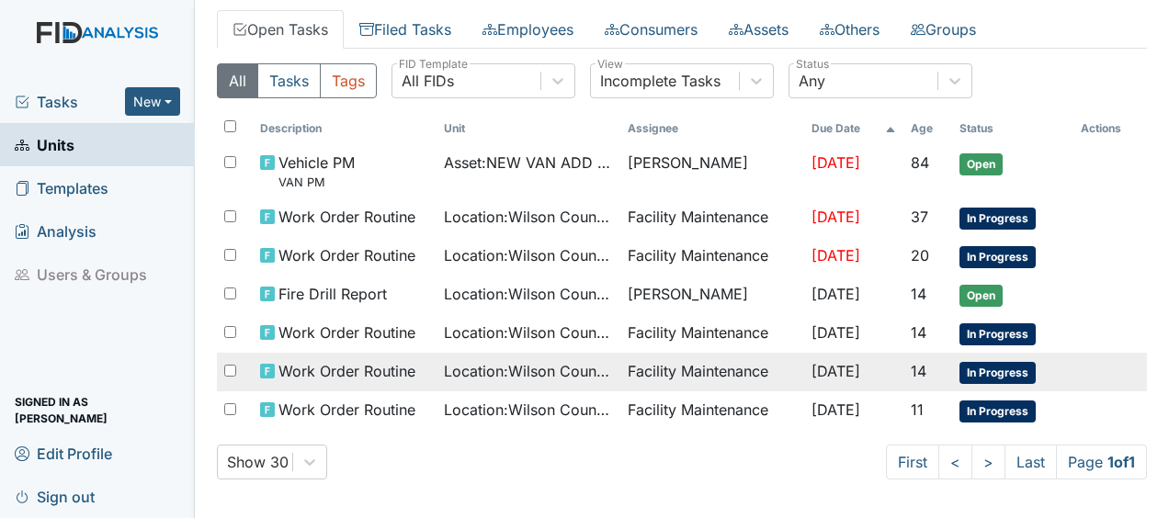
click at [308, 373] on span "Work Order Routine" at bounding box center [346, 371] width 137 height 22
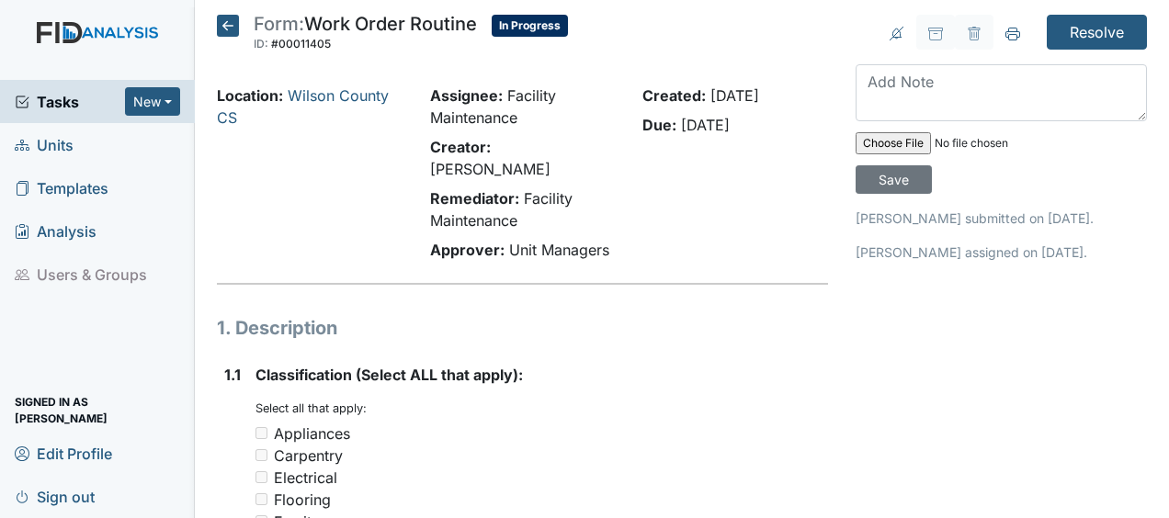
click at [232, 22] on icon at bounding box center [228, 26] width 22 height 22
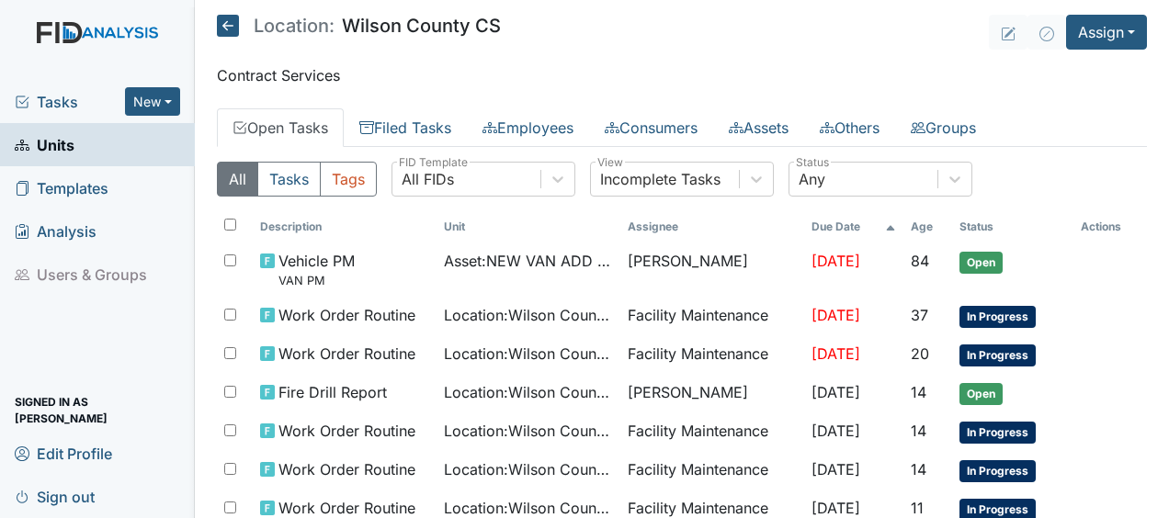
scroll to position [37, 0]
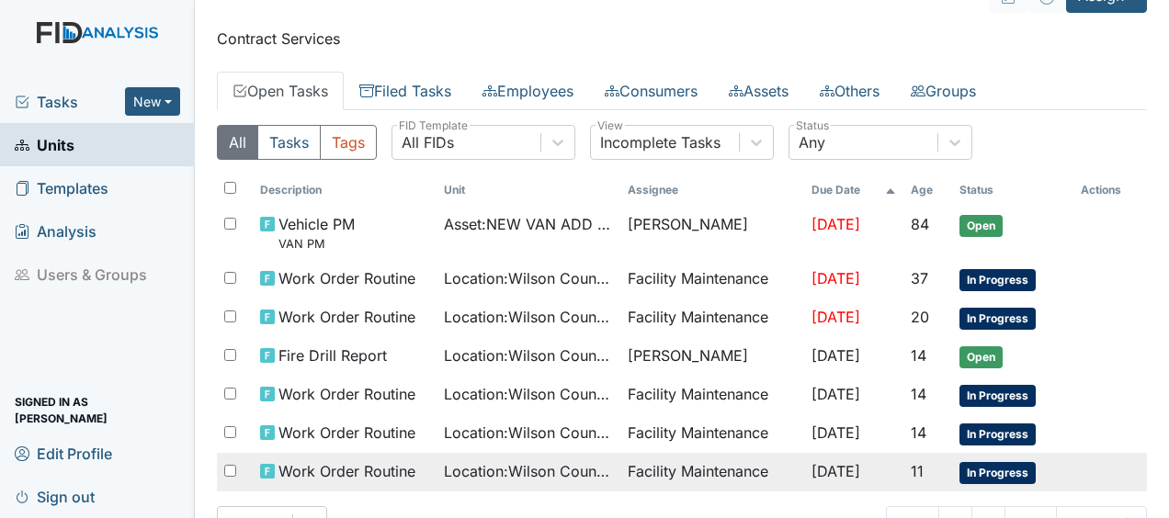
click at [720, 460] on td "Facility Maintenance" at bounding box center [712, 472] width 184 height 39
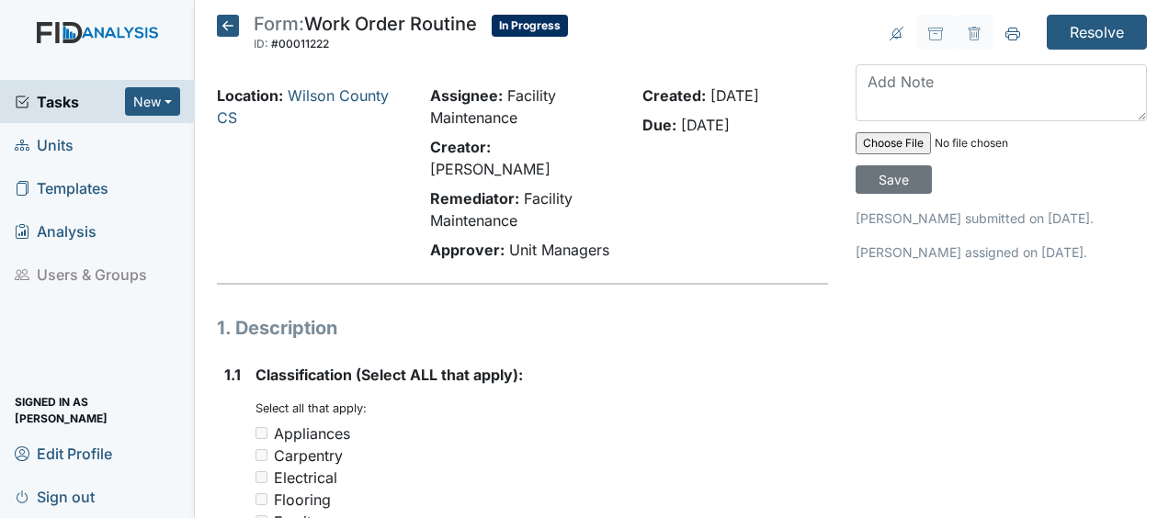
click at [224, 28] on icon at bounding box center [228, 26] width 22 height 22
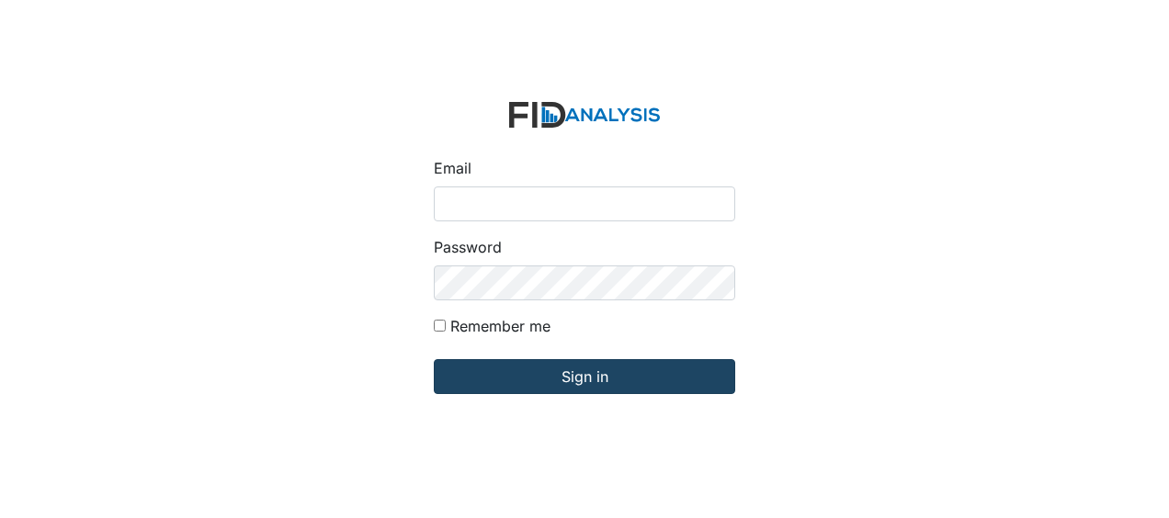
type input "[EMAIL_ADDRESS][DOMAIN_NAME]"
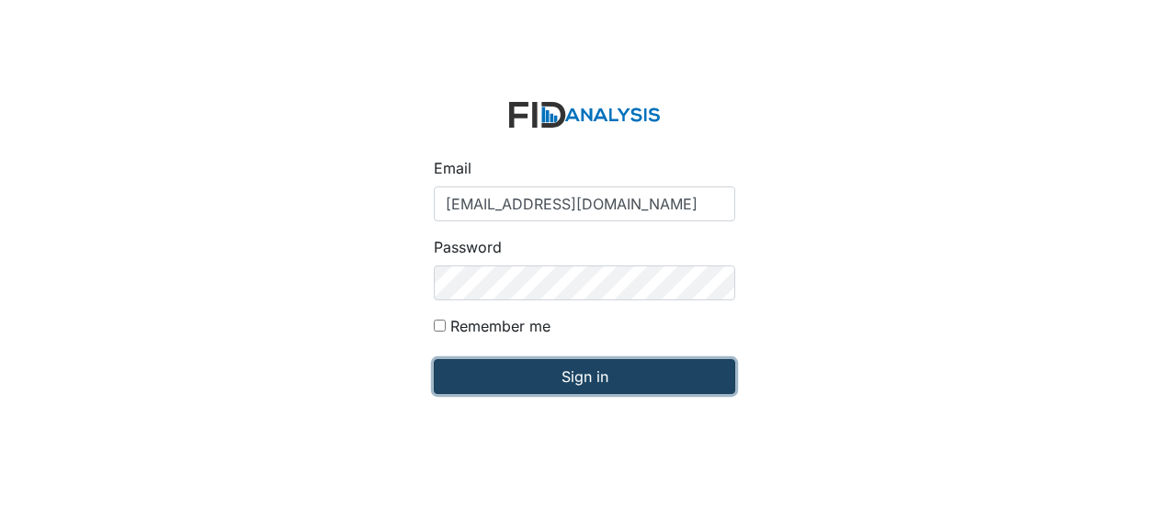
click at [500, 373] on input "Sign in" at bounding box center [584, 376] width 301 height 35
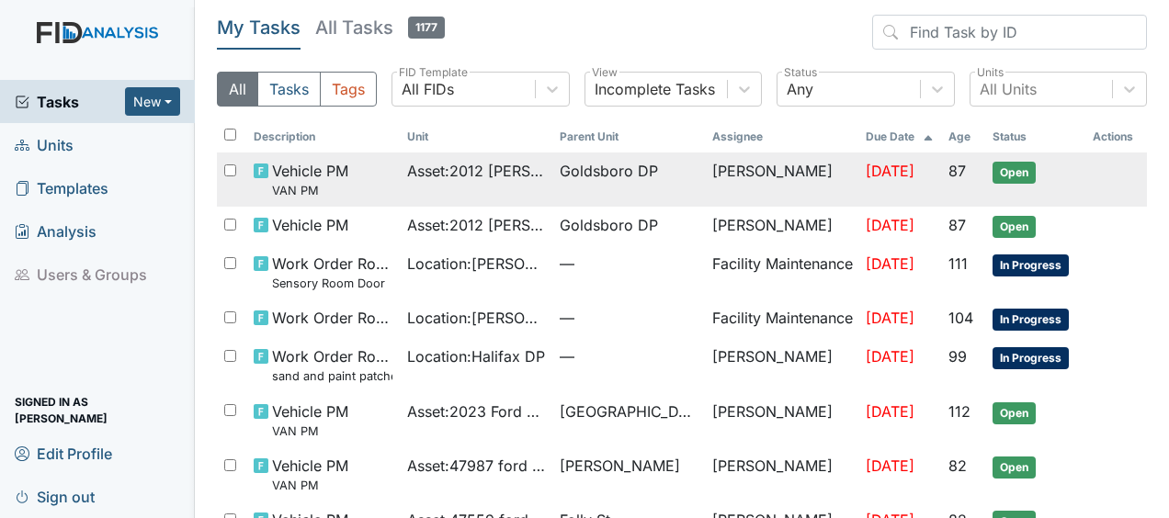
click at [511, 169] on span "Asset : 2012 JAMES Ford 07541" at bounding box center [476, 171] width 138 height 22
